Goal: Information Seeking & Learning: Learn about a topic

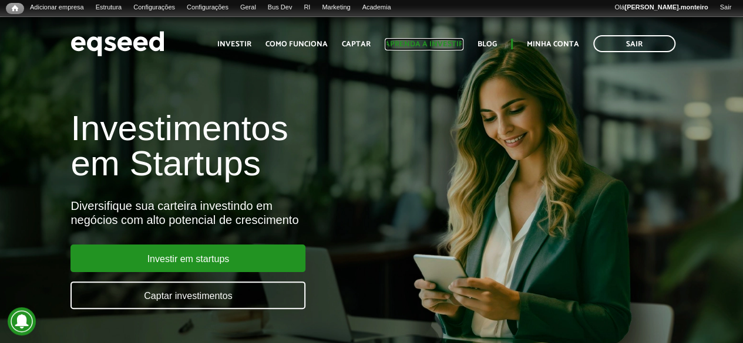
click at [434, 41] on link "Aprenda a investir" at bounding box center [424, 45] width 79 height 8
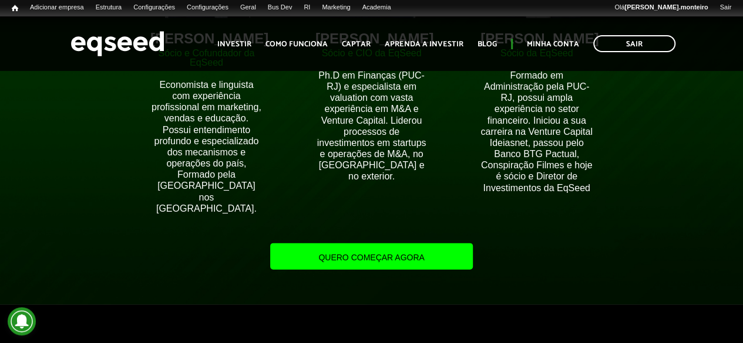
scroll to position [1174, 0]
click at [377, 247] on link "Quero começar agora" at bounding box center [371, 257] width 202 height 26
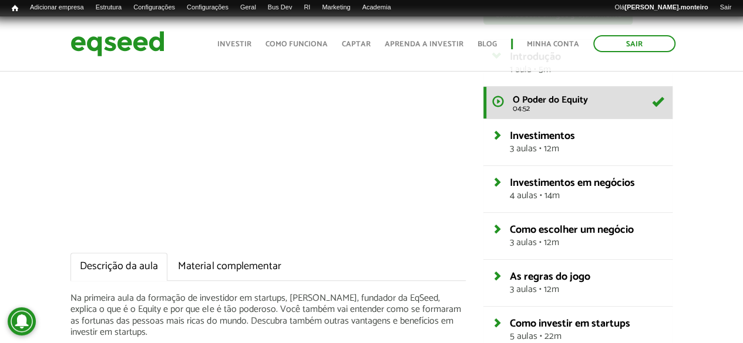
scroll to position [235, 0]
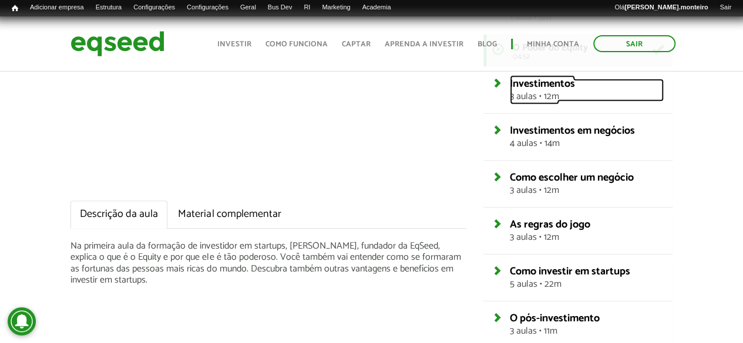
click at [578, 93] on span "3 aulas • 12m" at bounding box center [586, 96] width 153 height 9
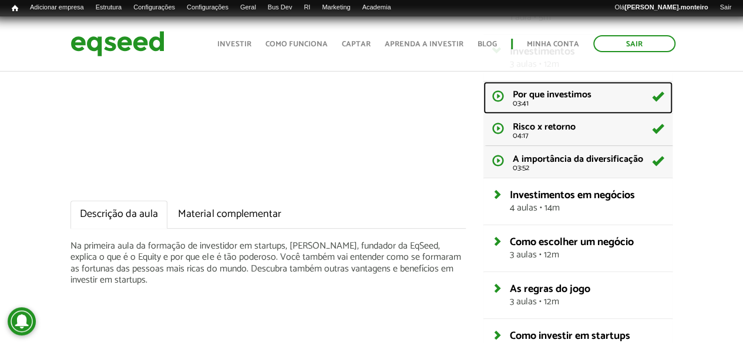
click at [578, 93] on span "Por que investimos" at bounding box center [552, 95] width 79 height 16
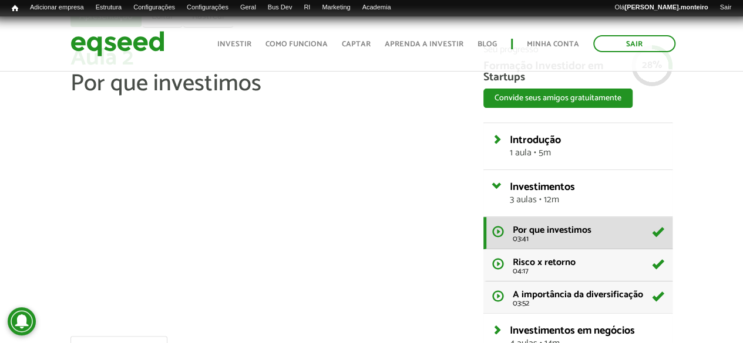
scroll to position [117, 0]
